Goal: Contribute content

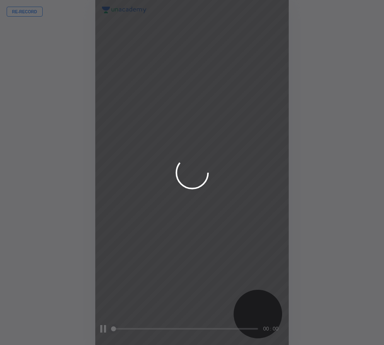
scroll to position [345, 252]
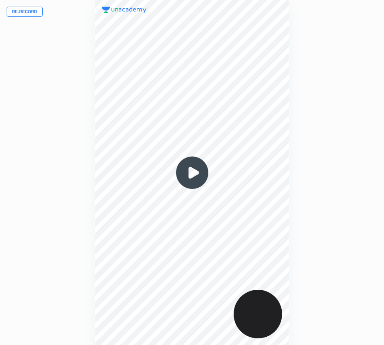
click at [190, 172] on img at bounding box center [192, 173] width 40 height 40
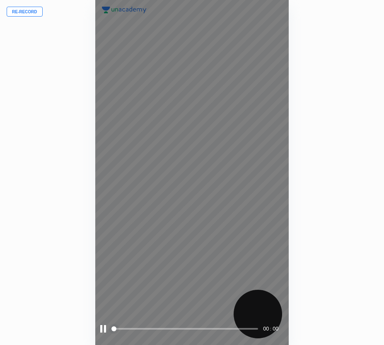
click at [256, 328] on span at bounding box center [186, 329] width 146 height 2
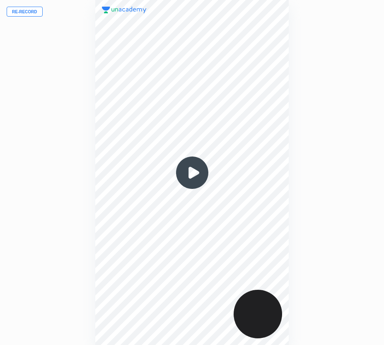
click at [193, 173] on img at bounding box center [192, 173] width 40 height 40
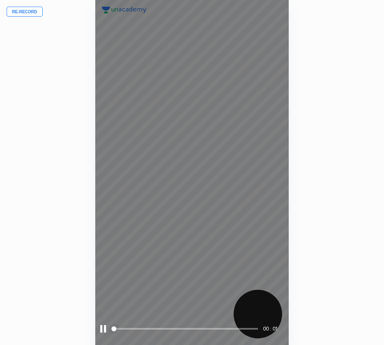
click at [254, 328] on span at bounding box center [186, 329] width 146 height 2
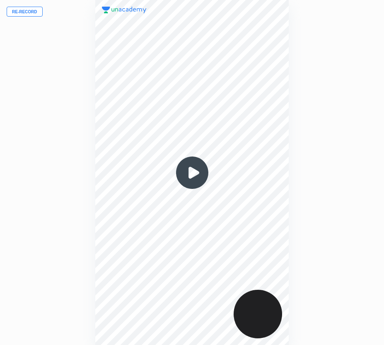
click at [24, 16] on button "Re-record" at bounding box center [25, 12] width 36 height 10
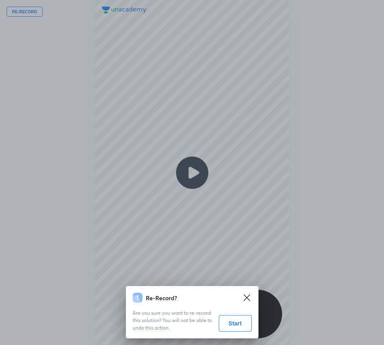
drag, startPoint x: 230, startPoint y: 322, endPoint x: 194, endPoint y: 320, distance: 35.3
click at [228, 322] on button "Start" at bounding box center [235, 323] width 33 height 17
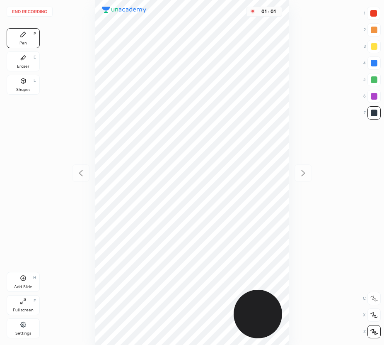
click at [28, 281] on div "Add Slide H" at bounding box center [23, 282] width 33 height 20
click at [83, 170] on icon at bounding box center [81, 173] width 10 height 10
click at [306, 176] on icon at bounding box center [304, 173] width 10 height 10
click at [83, 169] on icon at bounding box center [81, 173] width 10 height 10
drag, startPoint x: 310, startPoint y: 177, endPoint x: 299, endPoint y: 171, distance: 12.2
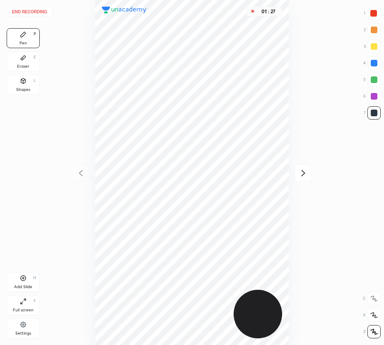
click at [309, 177] on div at bounding box center [303, 172] width 17 height 17
click at [373, 83] on div at bounding box center [374, 79] width 13 height 13
click at [374, 62] on div at bounding box center [374, 63] width 7 height 7
click at [26, 282] on div "Add Slide H" at bounding box center [23, 282] width 33 height 20
click at [78, 174] on icon at bounding box center [81, 173] width 10 height 10
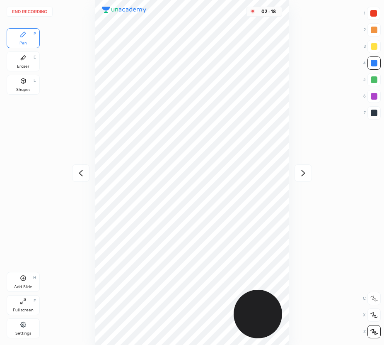
click at [303, 174] on icon at bounding box center [304, 173] width 10 height 10
click at [84, 174] on icon at bounding box center [81, 173] width 10 height 10
drag, startPoint x: 26, startPoint y: 63, endPoint x: 67, endPoint y: 87, distance: 47.6
click at [38, 71] on div "Eraser E" at bounding box center [23, 61] width 33 height 20
drag, startPoint x: 29, startPoint y: 57, endPoint x: 40, endPoint y: 64, distance: 13.4
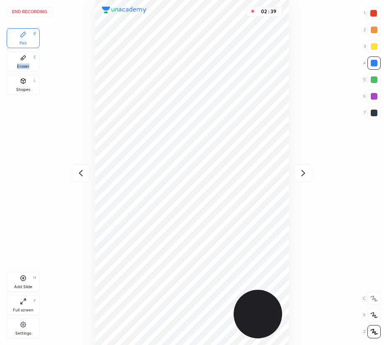
click at [36, 62] on div "Eraser E" at bounding box center [23, 61] width 33 height 20
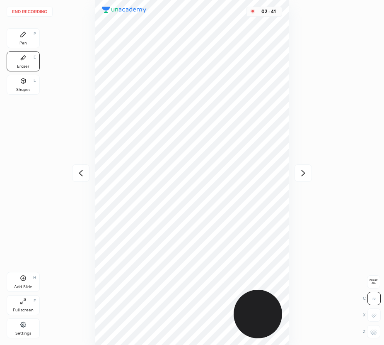
click at [23, 39] on div "Pen P" at bounding box center [23, 38] width 33 height 20
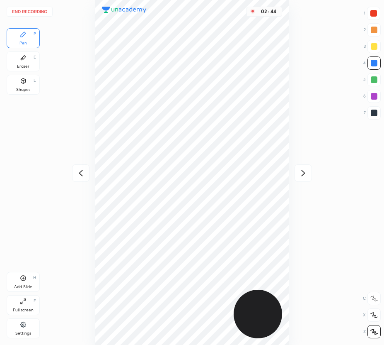
click at [303, 175] on icon at bounding box center [304, 173] width 4 height 6
click at [372, 98] on div at bounding box center [374, 96] width 7 height 7
click at [21, 280] on icon at bounding box center [23, 277] width 5 height 5
click at [288, 224] on div "03 : 40" at bounding box center [192, 172] width 252 height 345
click at [24, 39] on div "Pen P" at bounding box center [23, 38] width 33 height 20
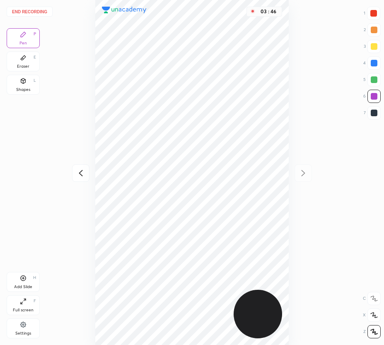
click at [41, 12] on button "End recording" at bounding box center [30, 12] width 46 height 10
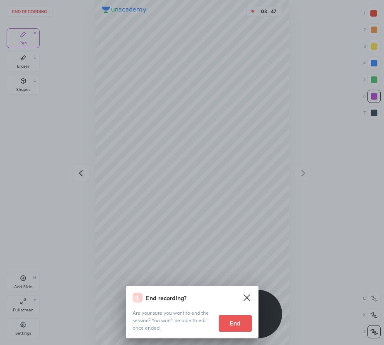
click at [235, 326] on button "End" at bounding box center [235, 323] width 33 height 17
